Goal: Subscribe to service/newsletter

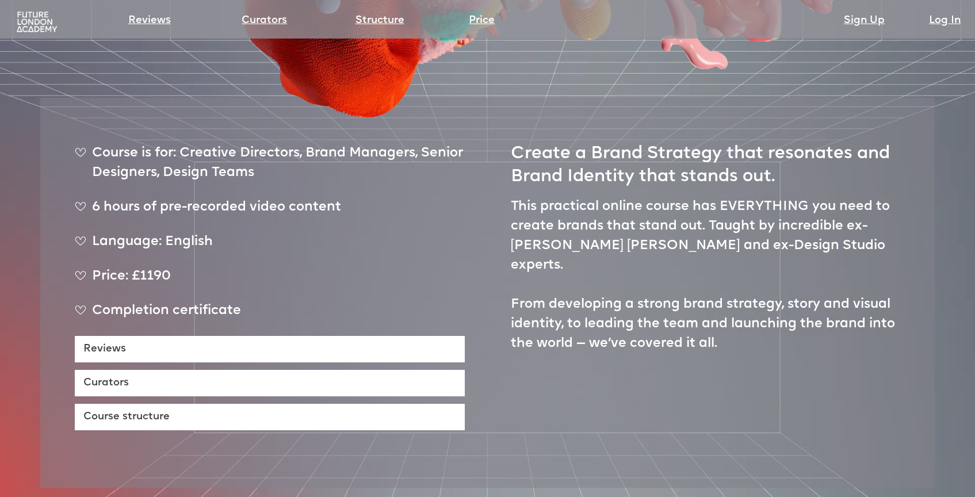
scroll to position [497, 0]
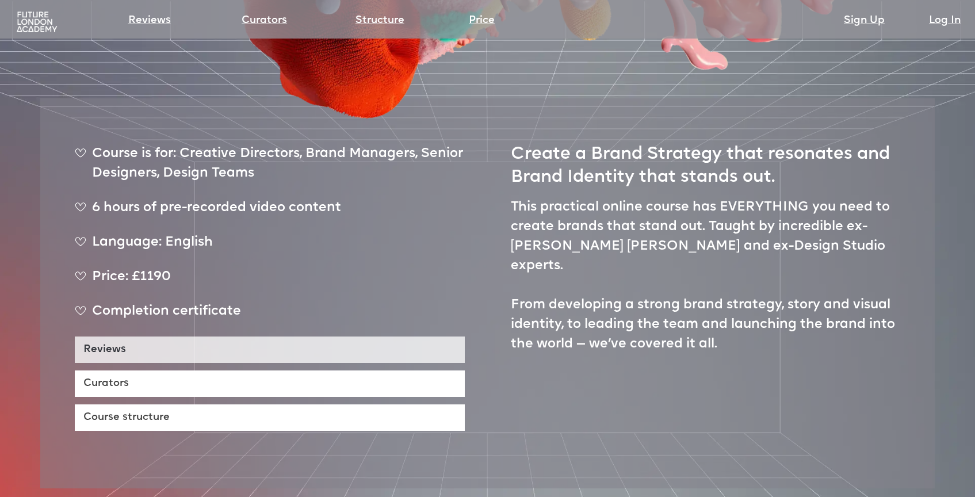
click at [107, 337] on link "Reviews" at bounding box center [270, 350] width 390 height 26
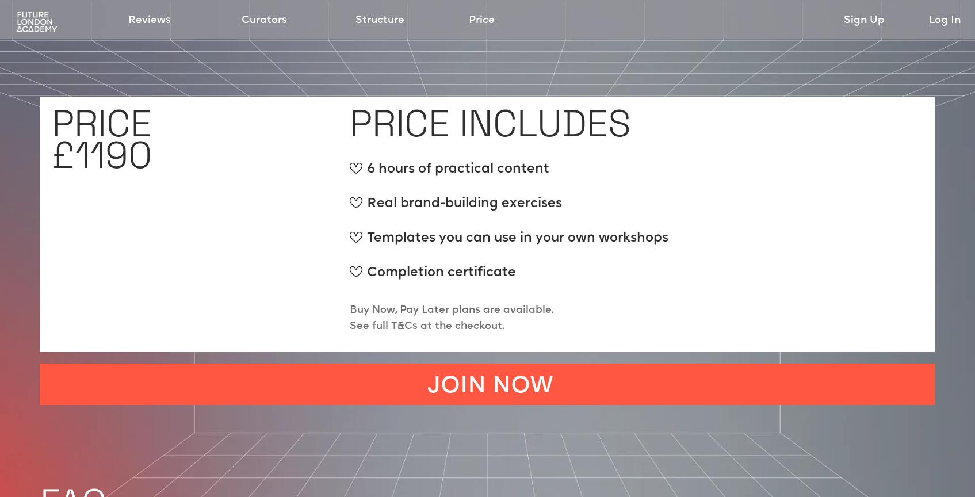
scroll to position [4378, 0]
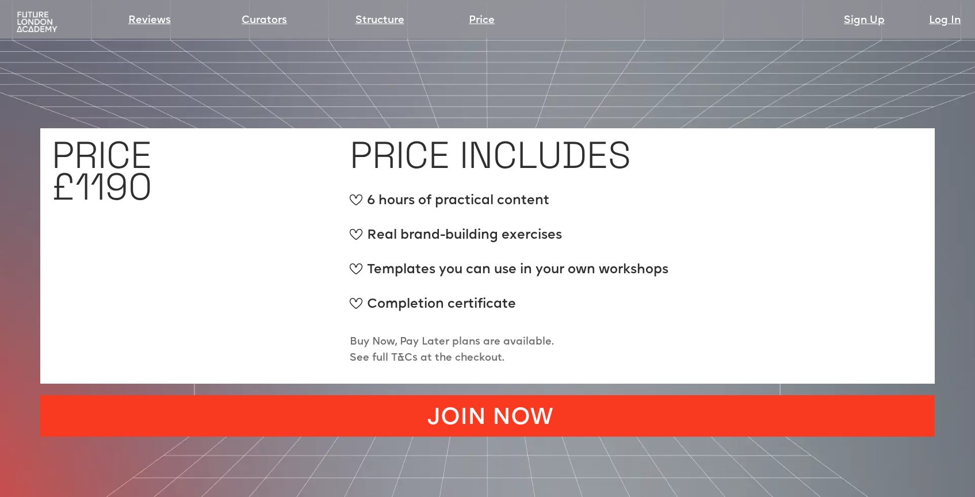
click at [505, 395] on link "JOIN NOW" at bounding box center [487, 415] width 895 height 41
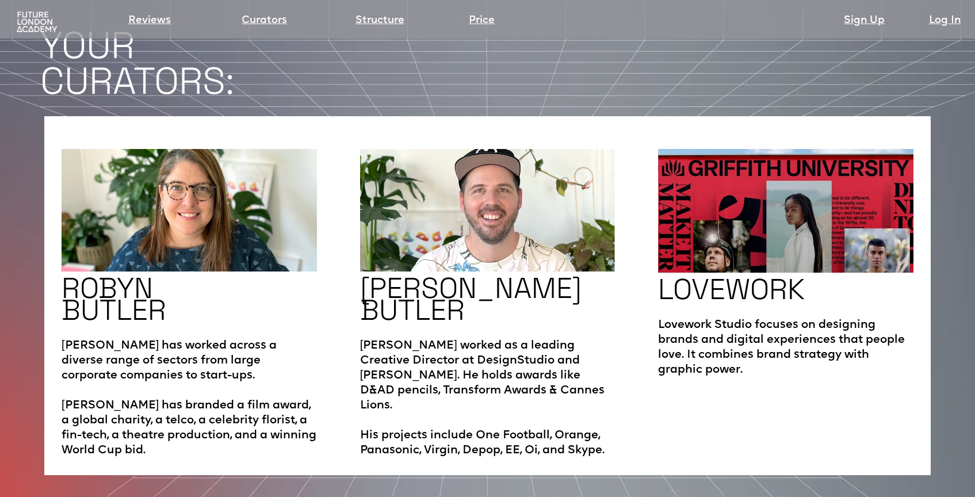
scroll to position [1917, 0]
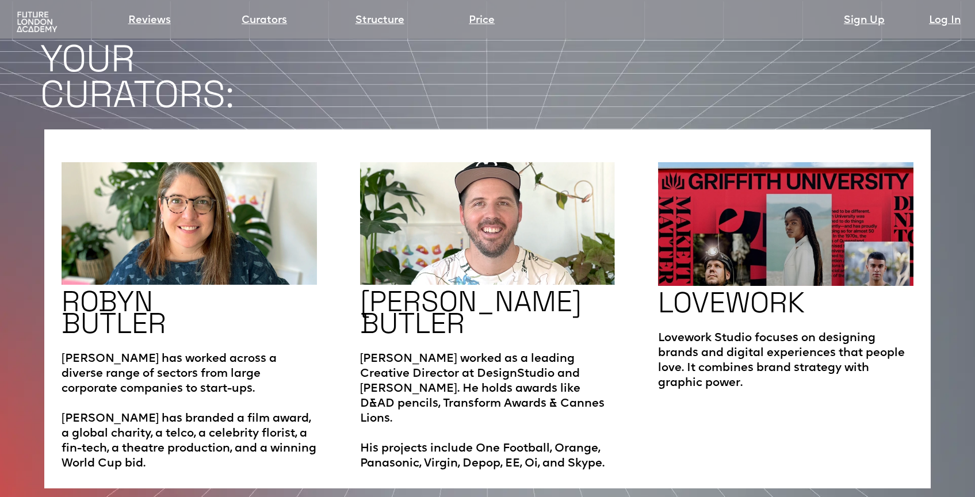
click at [698, 292] on h2 "LOVEWORK" at bounding box center [731, 303] width 147 height 22
click at [730, 230] on img at bounding box center [785, 224] width 255 height 124
drag, startPoint x: 657, startPoint y: 299, endPoint x: 754, endPoint y: 292, distance: 98.1
click at [754, 292] on div "ROBYN BUTLER Robyn has worked across a diverse range of sectors from large corp…" at bounding box center [487, 308] width 887 height 358
copy p "Lovework Studio"
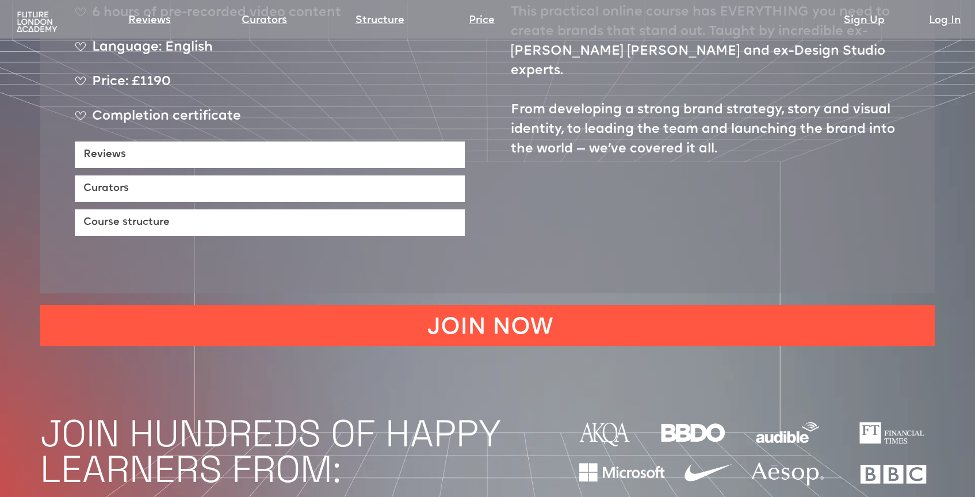
scroll to position [522, 0]
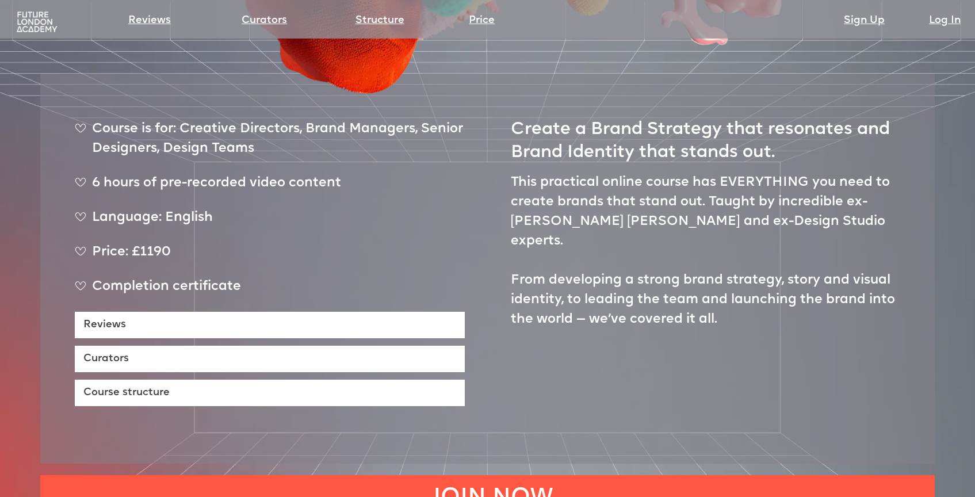
click at [43, 28] on img at bounding box center [36, 22] width 45 height 22
click at [283, 20] on link "Curators" at bounding box center [264, 21] width 45 height 16
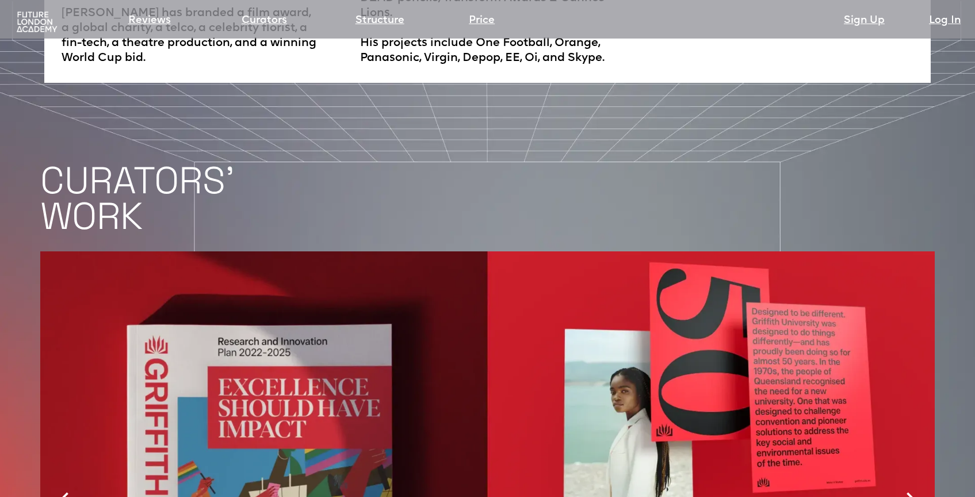
scroll to position [2383, 0]
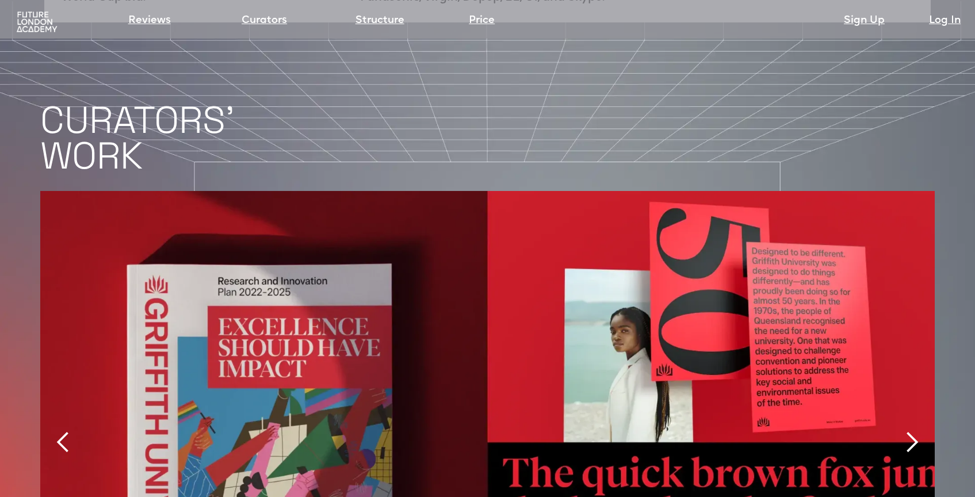
click at [912, 431] on div "next slide" at bounding box center [911, 442] width 23 height 23
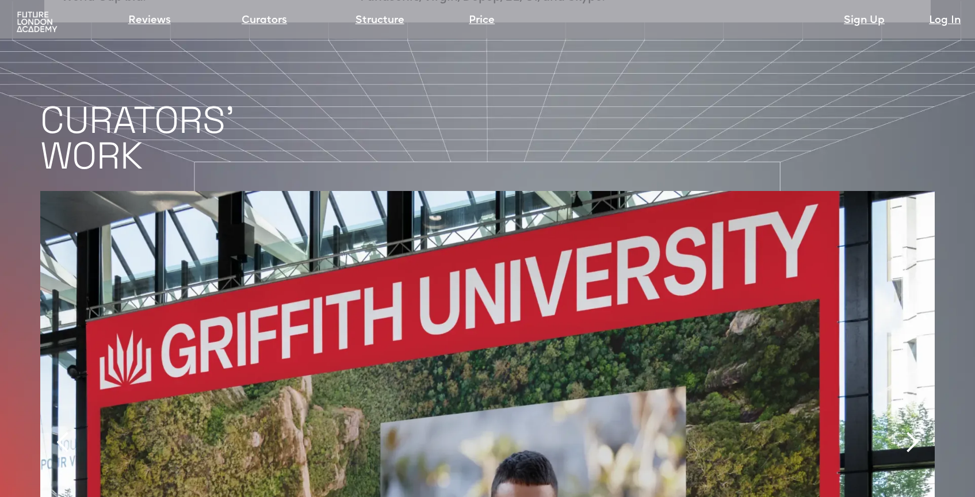
click at [912, 431] on div "next slide" at bounding box center [911, 442] width 23 height 23
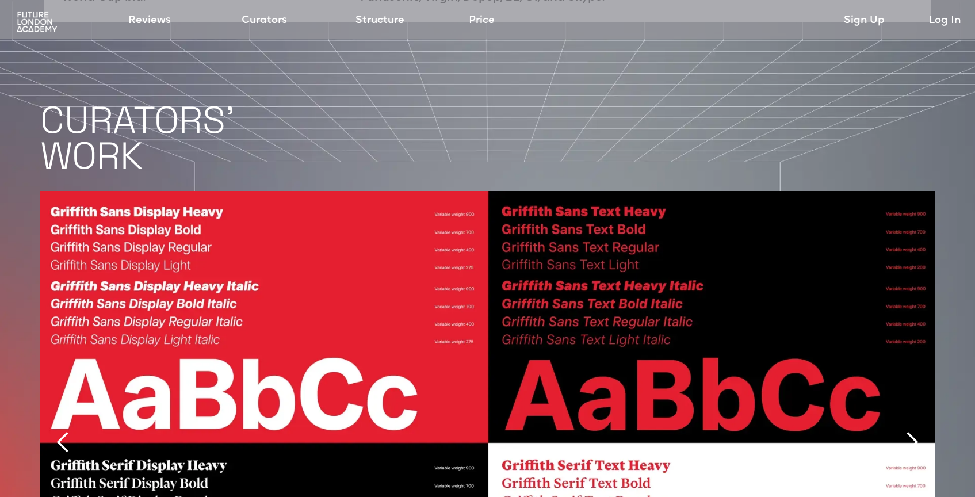
click at [912, 431] on div "next slide" at bounding box center [911, 442] width 23 height 23
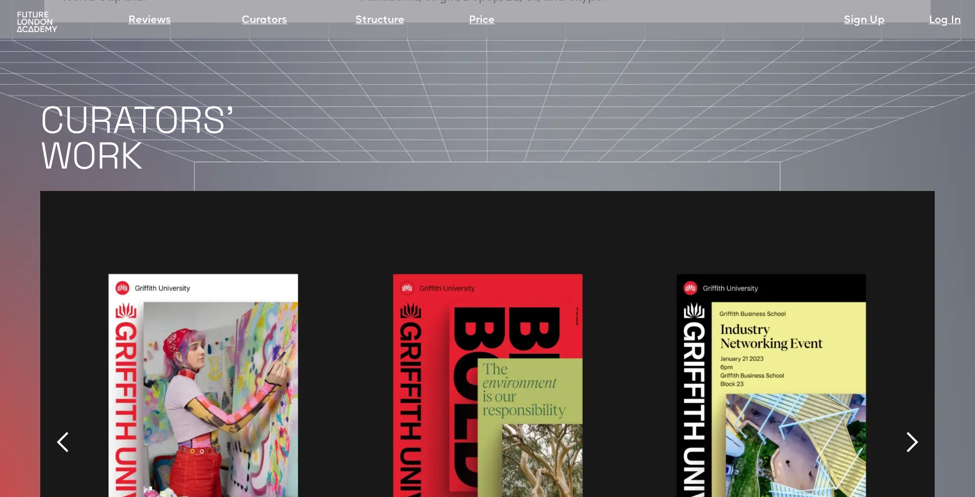
click at [912, 431] on div "next slide" at bounding box center [911, 442] width 23 height 23
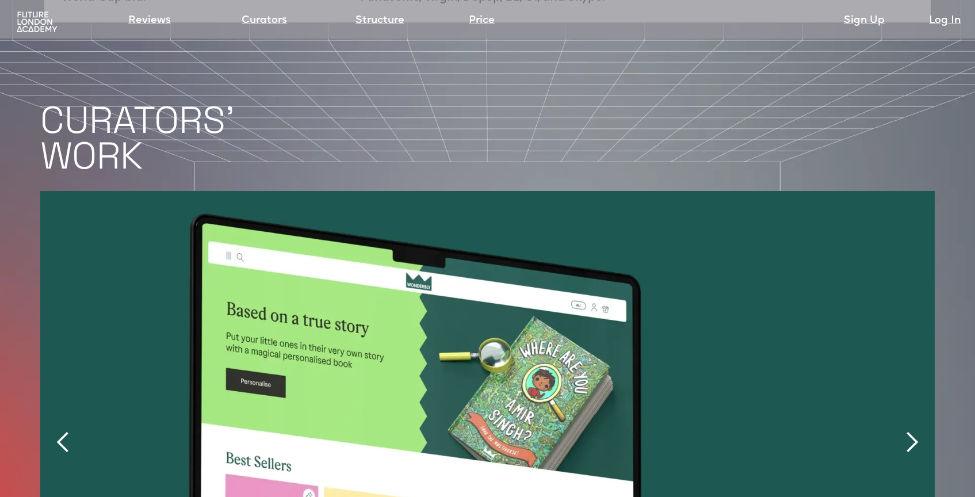
click at [912, 431] on div "next slide" at bounding box center [911, 442] width 23 height 23
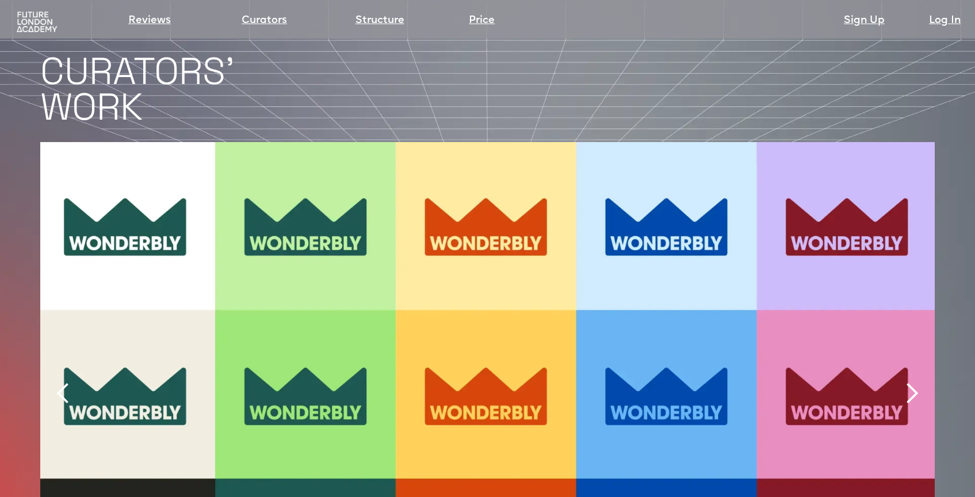
scroll to position [2443, 0]
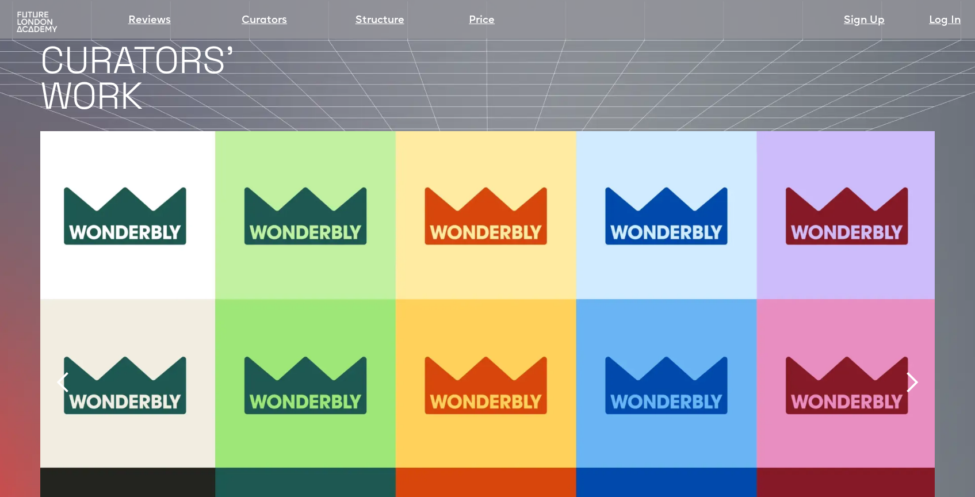
click at [906, 371] on div "next slide" at bounding box center [911, 382] width 23 height 23
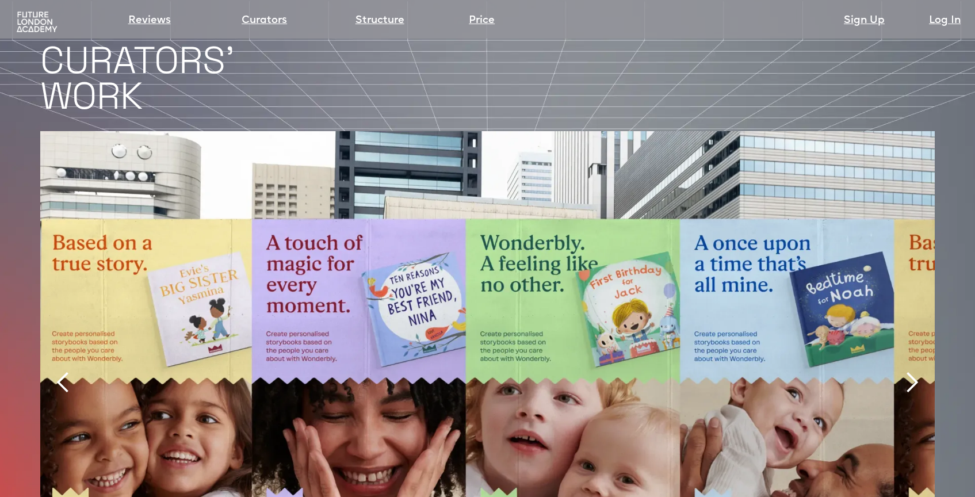
click at [906, 371] on div "next slide" at bounding box center [911, 382] width 23 height 23
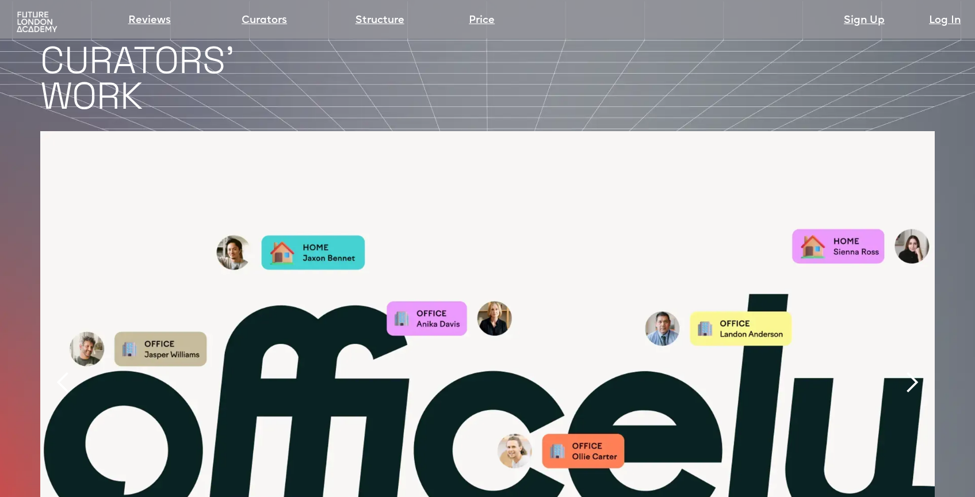
click at [906, 371] on div "next slide" at bounding box center [911, 382] width 23 height 23
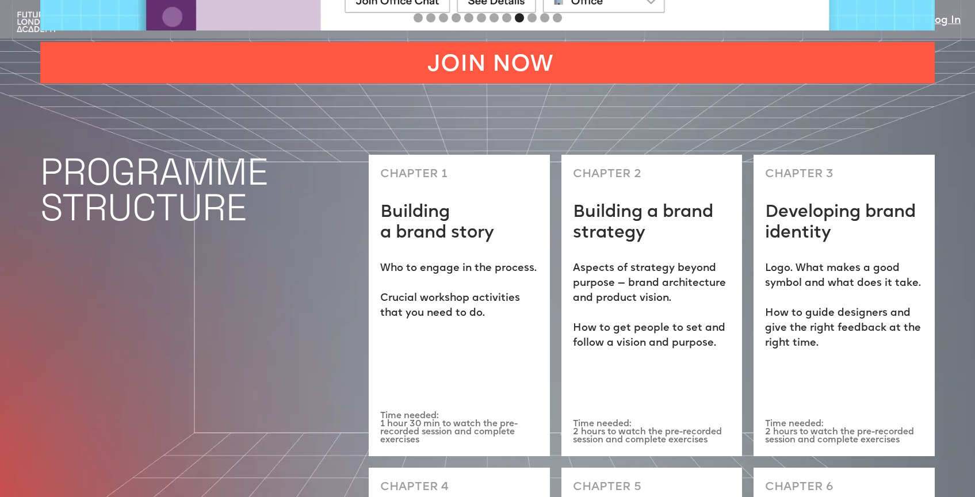
scroll to position [3050, 0]
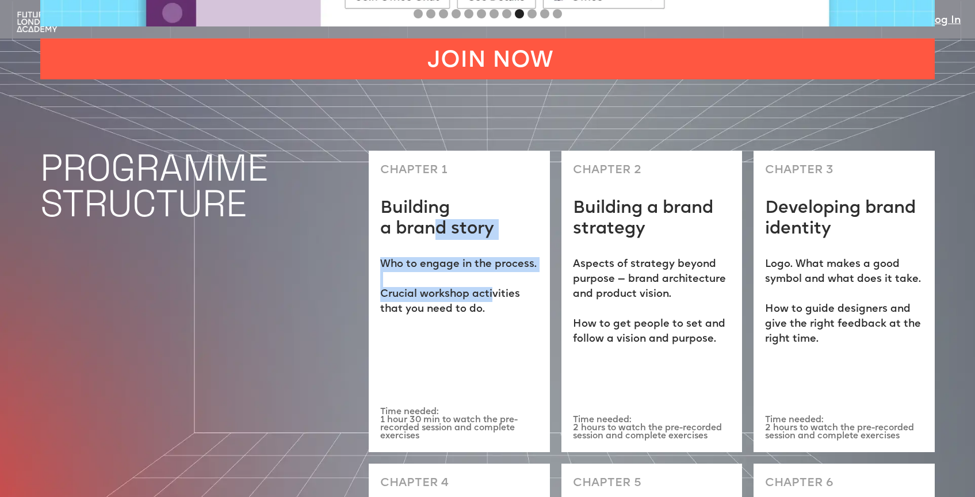
drag, startPoint x: 441, startPoint y: 189, endPoint x: 499, endPoint y: 262, distance: 93.8
click at [499, 262] on div "CHAPTER 1 Building a brand story Who to engage in the process. ‍ Crucial worksh…" at bounding box center [459, 301] width 181 height 301
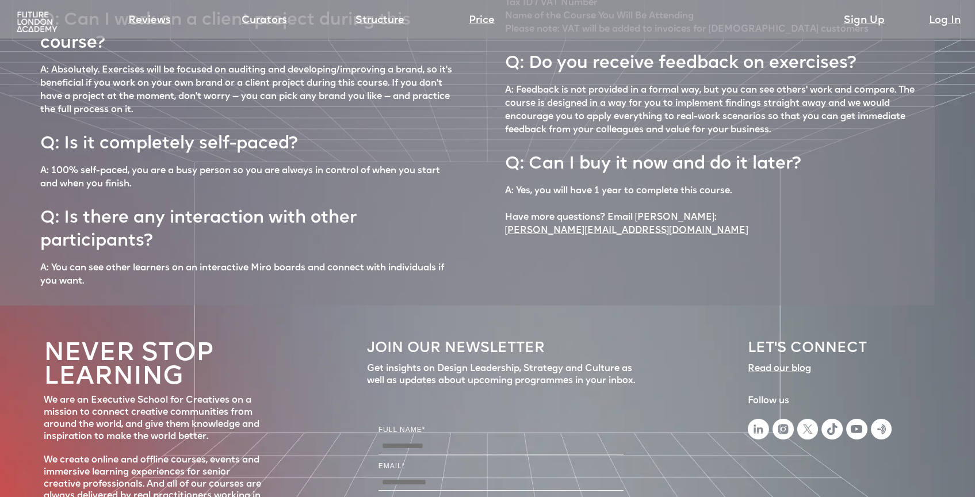
scroll to position [5200, 0]
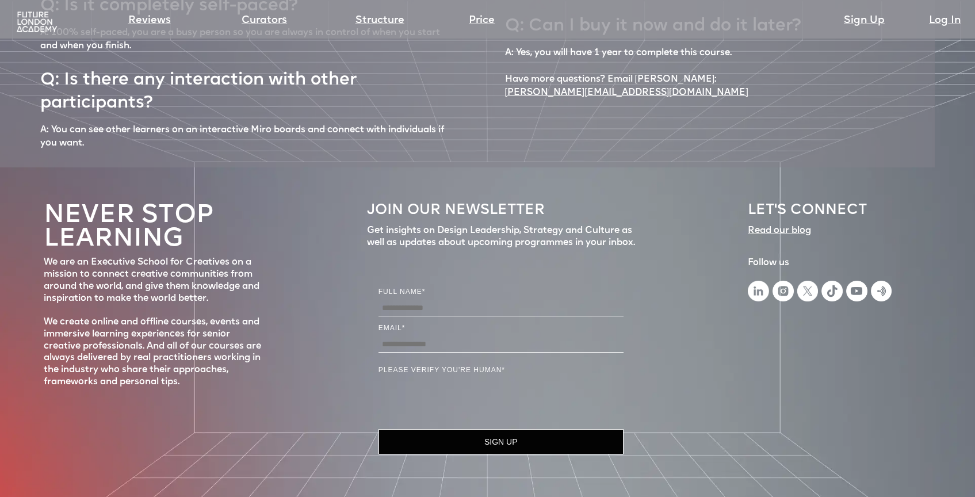
click at [392, 300] on input "Full Name" at bounding box center [501, 308] width 245 height 16
type input "**********"
click at [442, 337] on input "Email *" at bounding box center [501, 345] width 245 height 16
type input "**********"
click at [503, 429] on button "SIGN UP" at bounding box center [501, 441] width 245 height 25
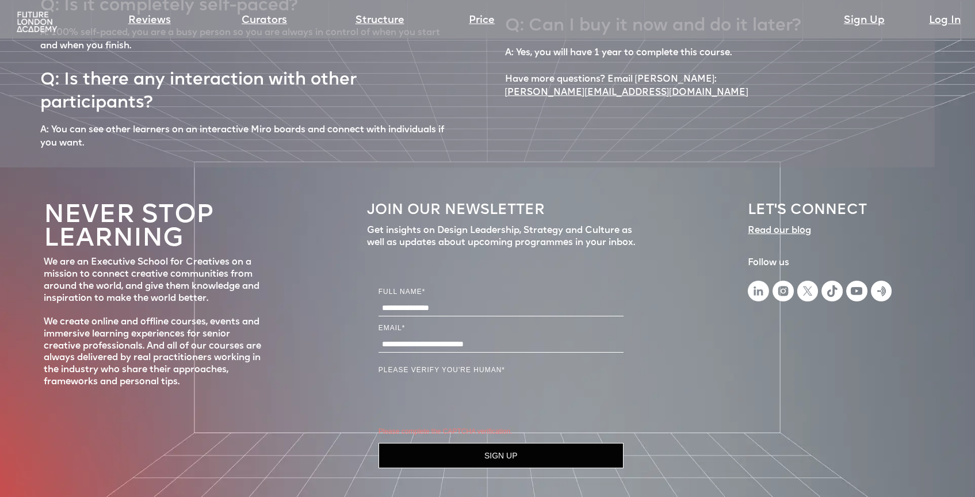
scroll to position [5214, 0]
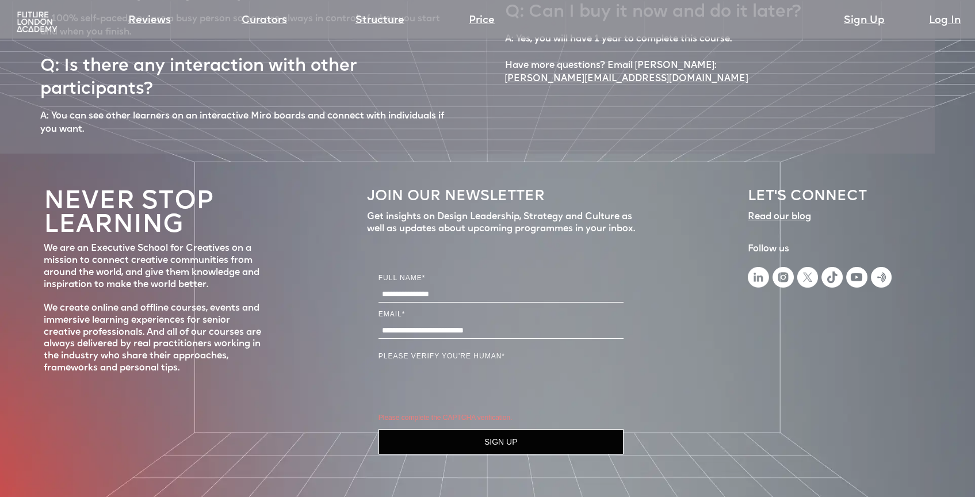
click at [758, 267] on img at bounding box center [758, 277] width 21 height 21
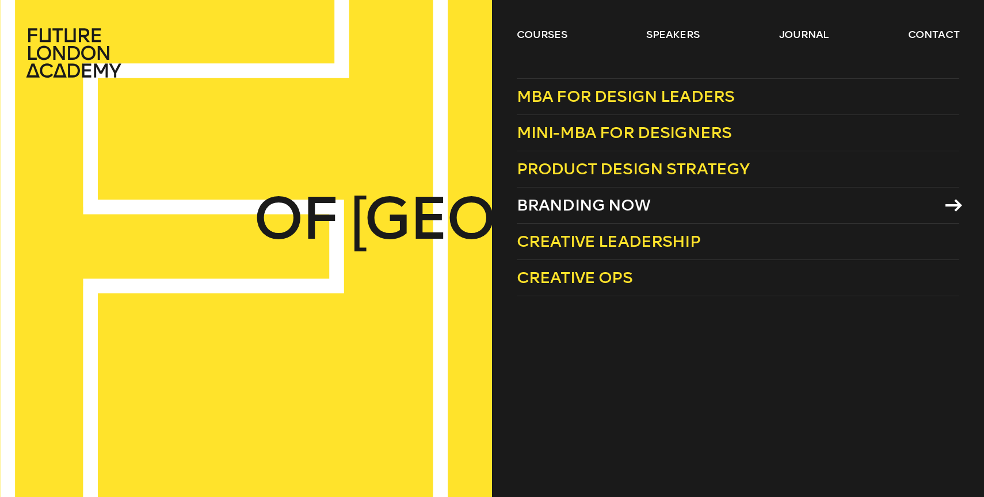
click at [575, 203] on span "Branding Now" at bounding box center [583, 205] width 133 height 19
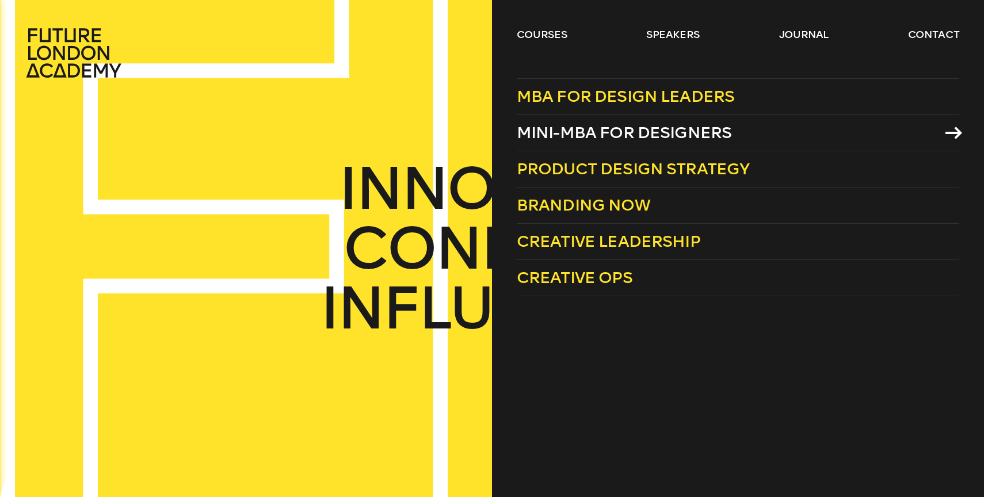
click at [587, 133] on span "Mini-MBA for Designers" at bounding box center [624, 132] width 215 height 19
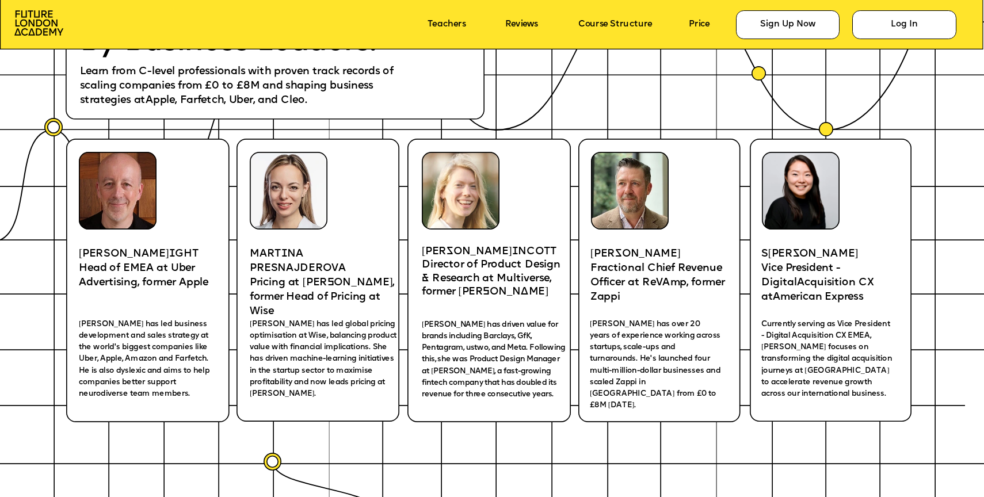
scroll to position [2128, 0]
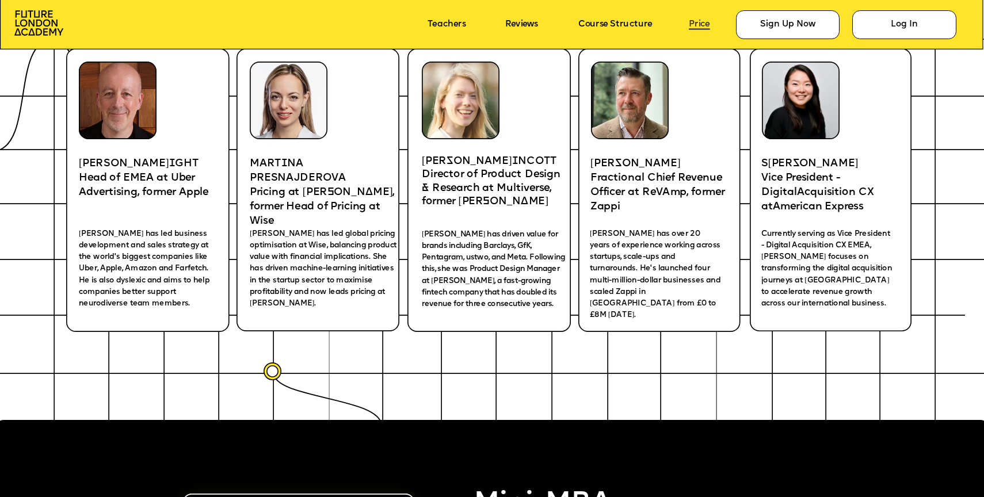
click at [706, 29] on link "Price" at bounding box center [699, 25] width 21 height 10
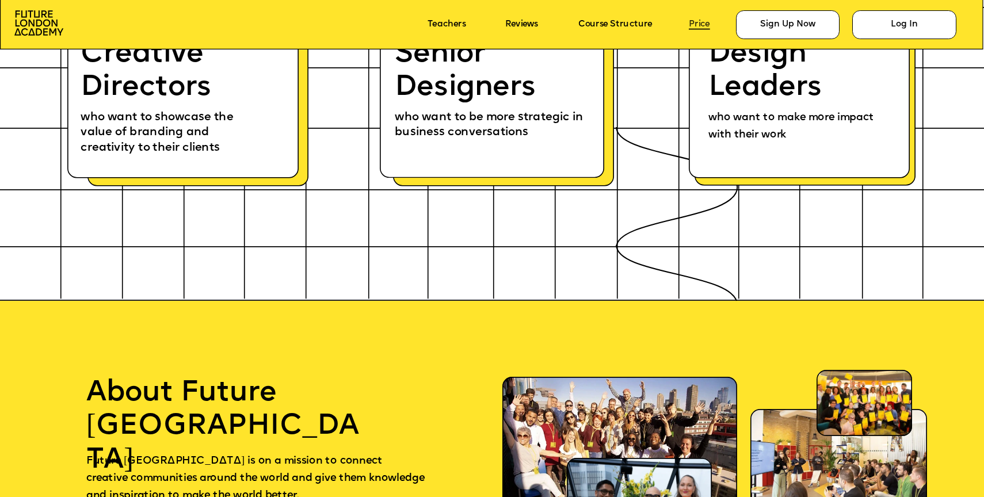
scroll to position [7639, 0]
